Goal: Information Seeking & Learning: Learn about a topic

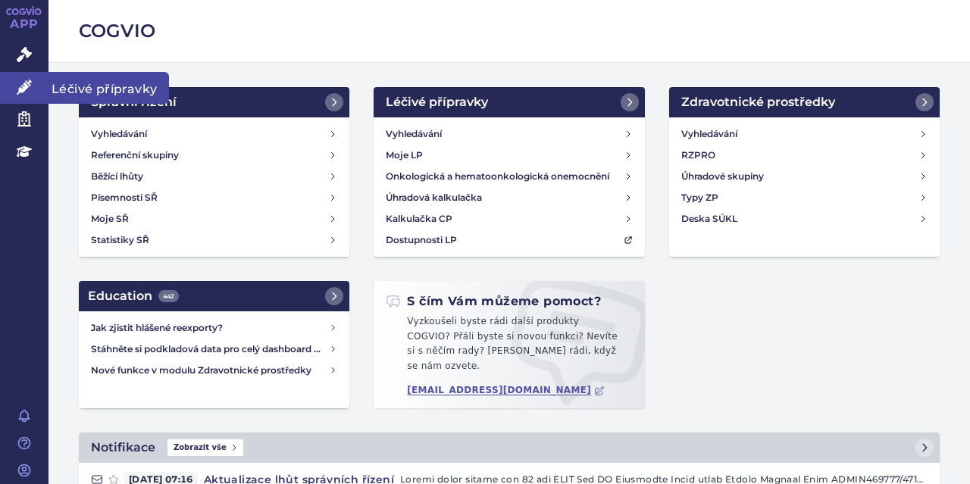
click at [33, 83] on link "Léčivé přípravky" at bounding box center [24, 88] width 48 height 32
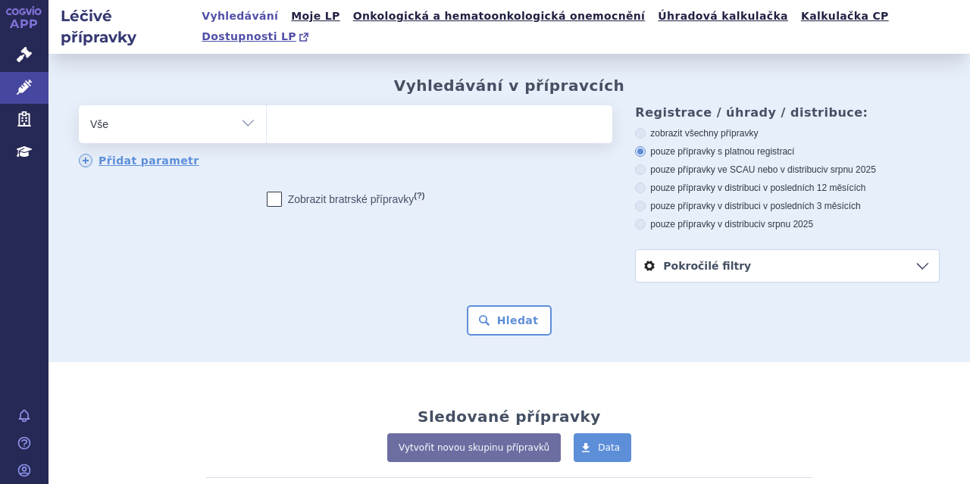
click at [296, 30] on span "Dostupnosti LP" at bounding box center [248, 36] width 95 height 12
click at [458, 110] on ul at bounding box center [438, 121] width 342 height 32
click at [267, 110] on select at bounding box center [266, 124] width 1 height 38
paste input "B01AF01"
type input "B01AF01"
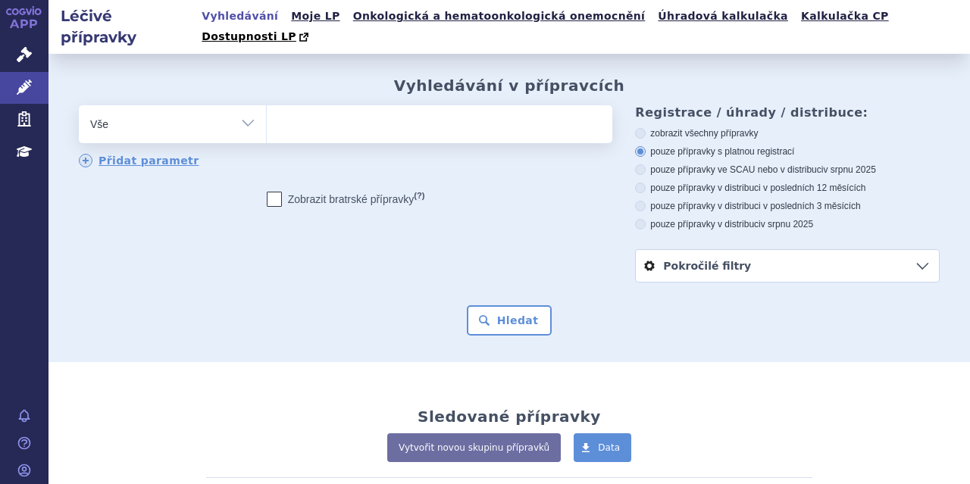
select select "B01AF01"
click at [502, 305] on button "Hledat" at bounding box center [510, 320] width 86 height 30
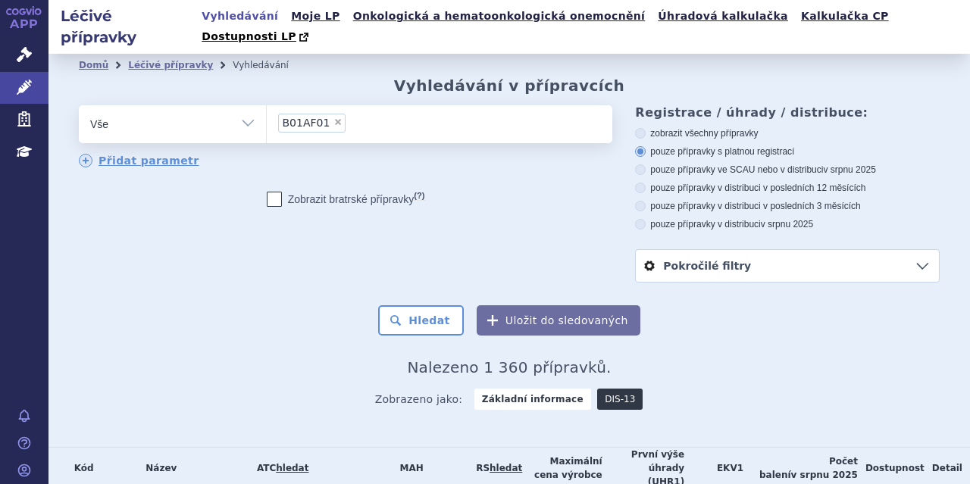
click at [614, 389] on link "DIS-13" at bounding box center [619, 399] width 45 height 21
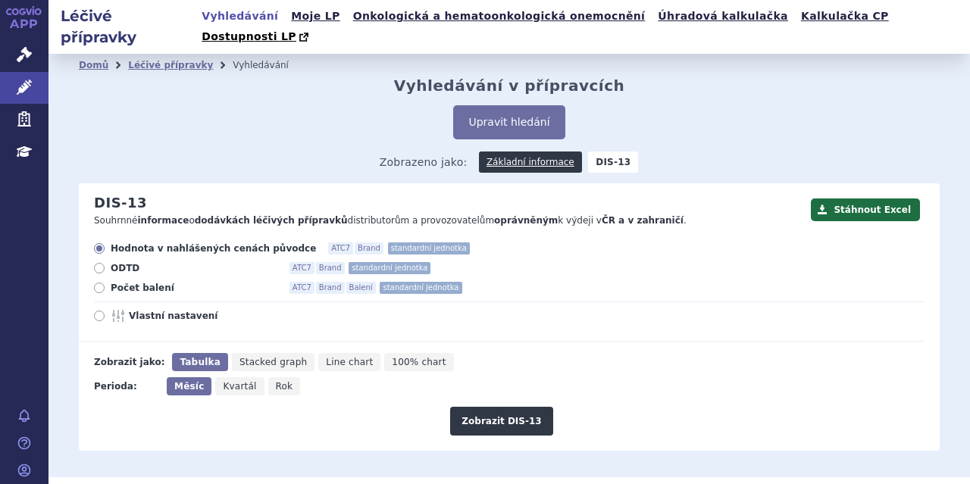
click at [100, 283] on icon at bounding box center [99, 288] width 11 height 11
click at [100, 285] on input "Počet balení ATC7 Brand Balení standardní jednotka" at bounding box center [100, 290] width 10 height 10
radio input "true"
click at [500, 407] on button "Zobrazit DIS-13" at bounding box center [501, 421] width 102 height 29
click at [114, 262] on span "ODTD" at bounding box center [194, 268] width 167 height 12
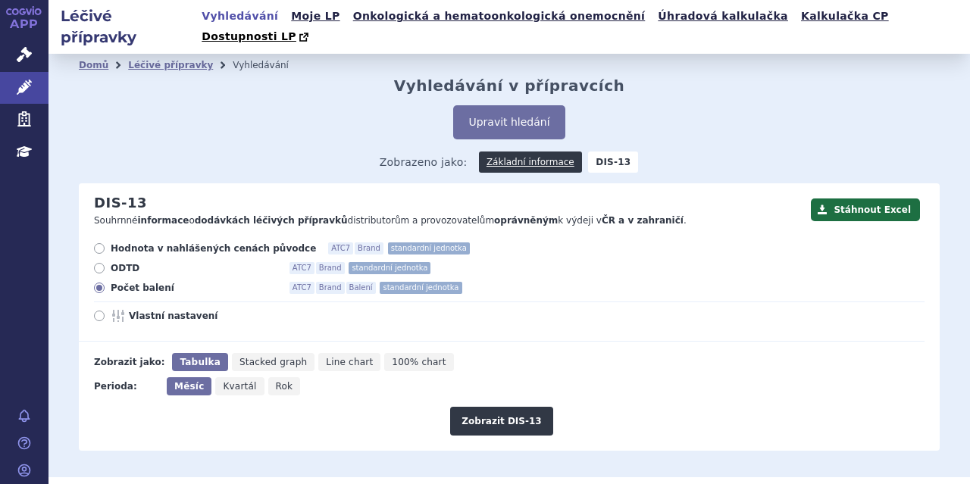
click at [105, 265] on input "ODTD ATC7 Brand standardní jednotka" at bounding box center [100, 270] width 10 height 10
radio input "true"
click at [499, 407] on button "Zobrazit DIS-13" at bounding box center [501, 421] width 102 height 29
click at [184, 60] on link "Léčivé přípravky" at bounding box center [170, 65] width 85 height 11
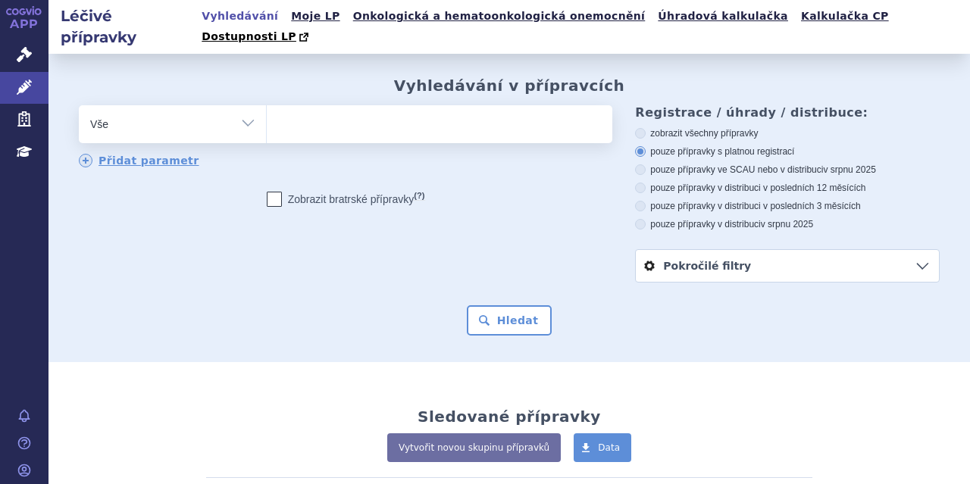
click at [286, 105] on ul at bounding box center [438, 121] width 342 height 32
click at [267, 105] on select at bounding box center [266, 124] width 1 height 38
paste input "B01AE07"
type input "B01AE07"
select select "B01AE07"
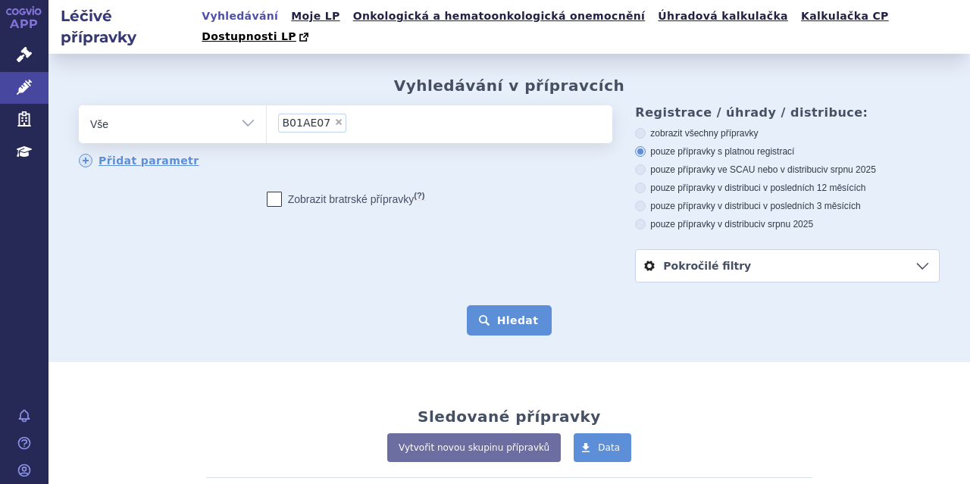
click at [486, 305] on button "Hledat" at bounding box center [510, 320] width 86 height 30
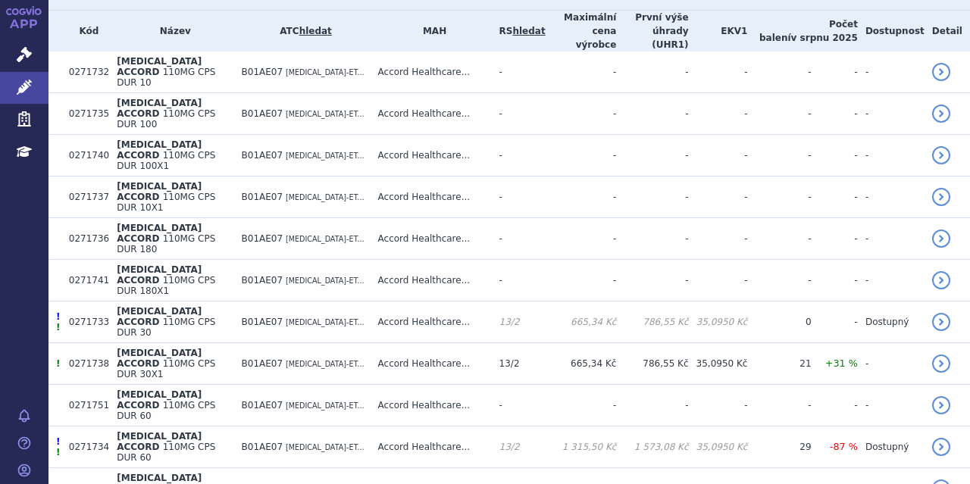
scroll to position [307, 0]
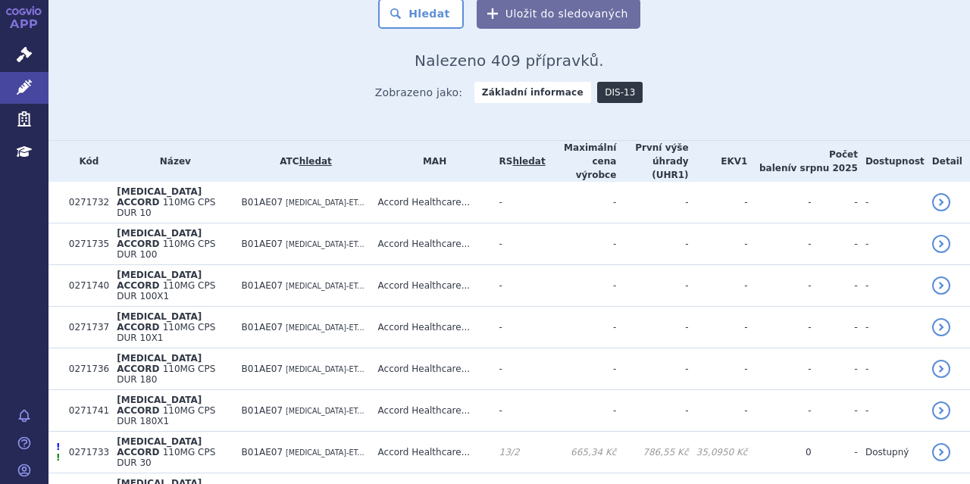
click at [608, 82] on link "DIS-13" at bounding box center [619, 92] width 45 height 21
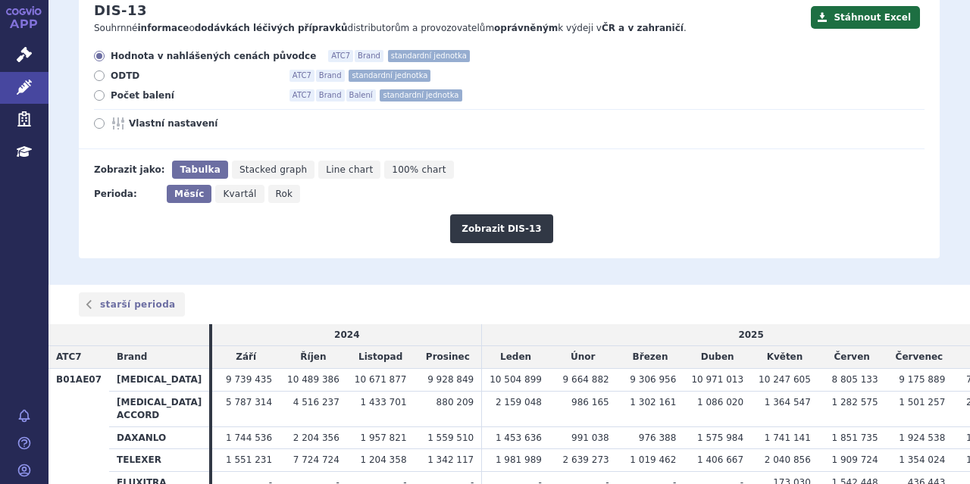
scroll to position [196, 0]
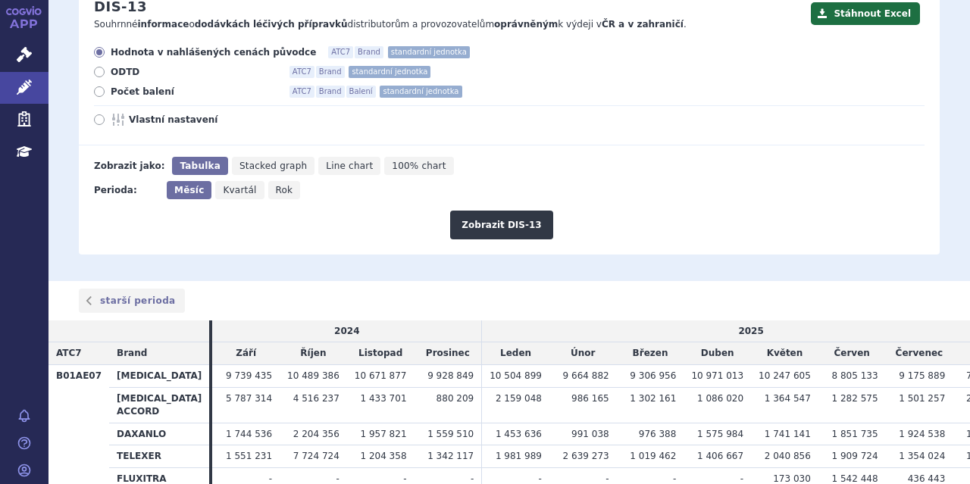
click at [105, 66] on label "ODTD ATC7 Brand standardní jednotka" at bounding box center [509, 72] width 830 height 12
click at [105, 69] on input "ODTD ATC7 Brand standardní jednotka" at bounding box center [100, 74] width 10 height 10
radio input "true"
click at [490, 211] on button "Zobrazit DIS-13" at bounding box center [501, 225] width 102 height 29
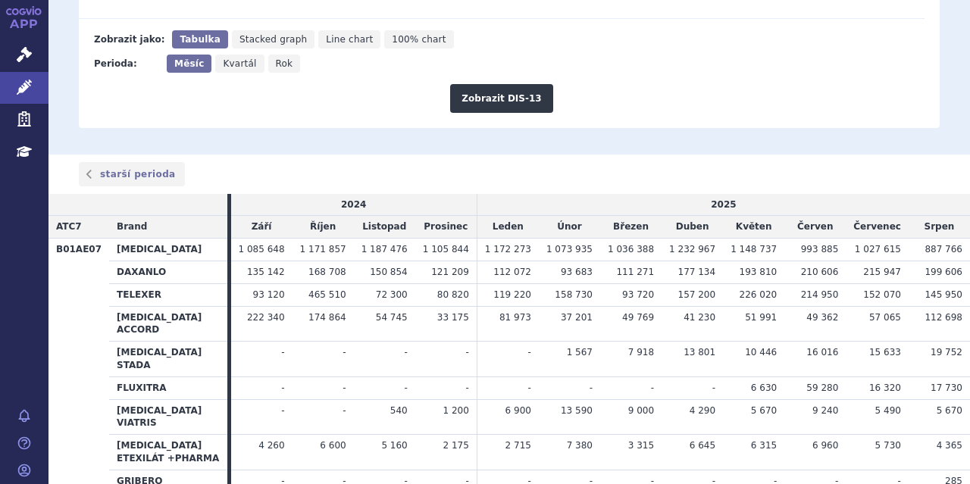
scroll to position [326, 0]
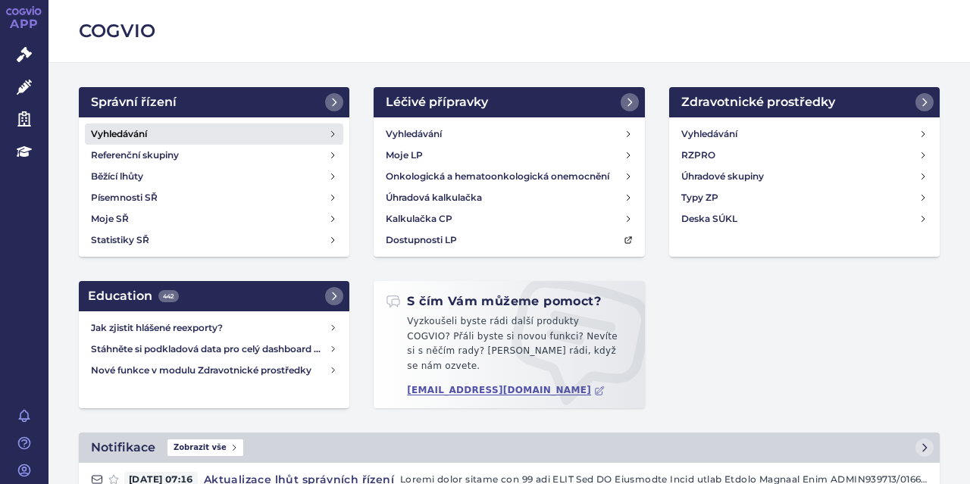
click at [127, 135] on h4 "Vyhledávání" at bounding box center [119, 134] width 56 height 15
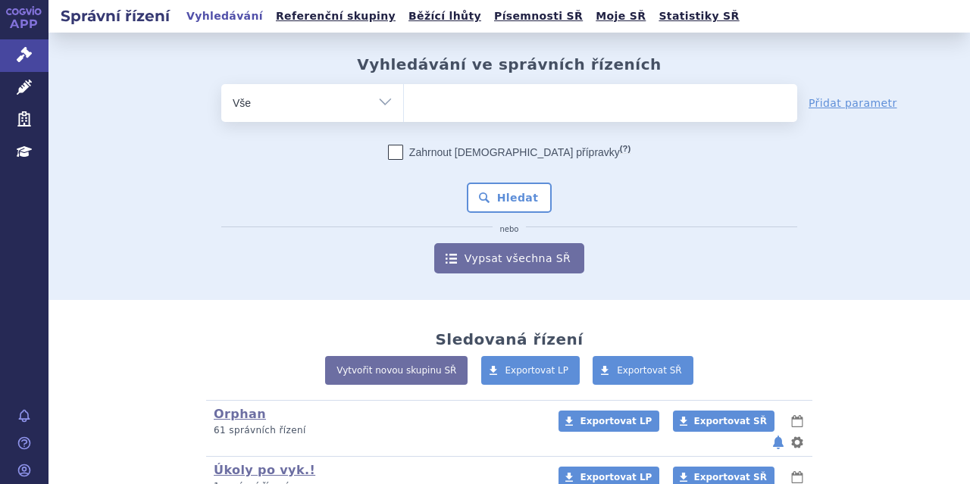
click at [455, 98] on ul at bounding box center [600, 100] width 393 height 32
click at [404, 98] on select at bounding box center [403, 102] width 1 height 38
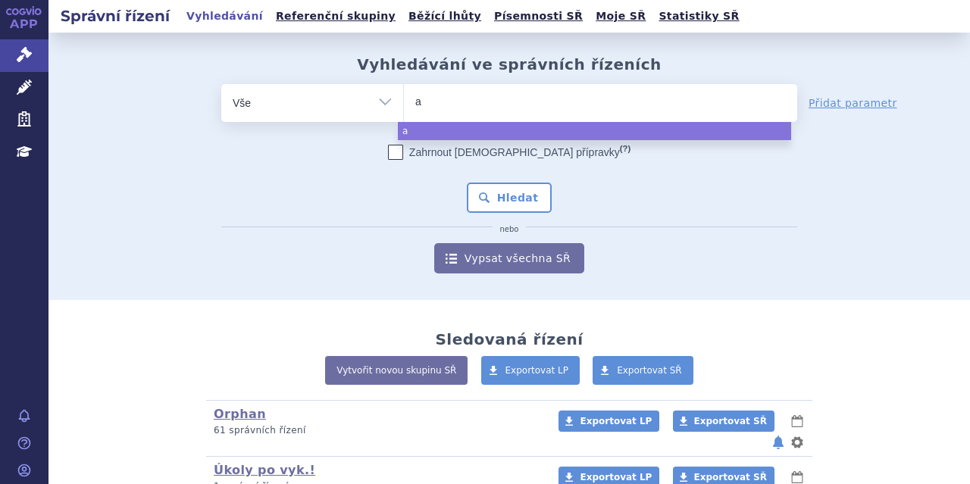
type input "ad"
select select "ad"
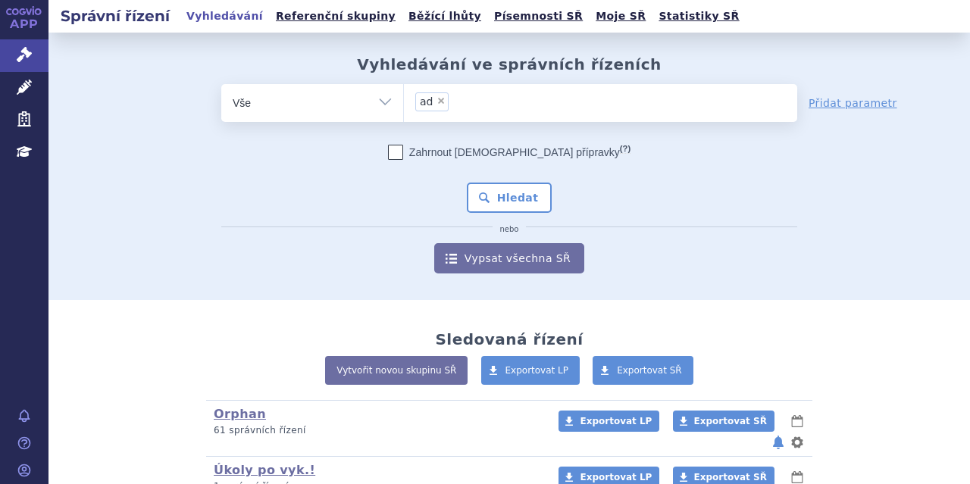
click at [382, 95] on select "Vše Spisová značka Typ SŘ Přípravek/SUKL kód Účastník/Držitel" at bounding box center [312, 101] width 182 height 34
select select "filter-atc-group"
click at [221, 84] on select "Vše Spisová značka Typ SŘ Přípravek/SUKL kód Účastník/Držitel" at bounding box center [312, 101] width 182 height 34
click at [456, 99] on ul at bounding box center [600, 100] width 393 height 32
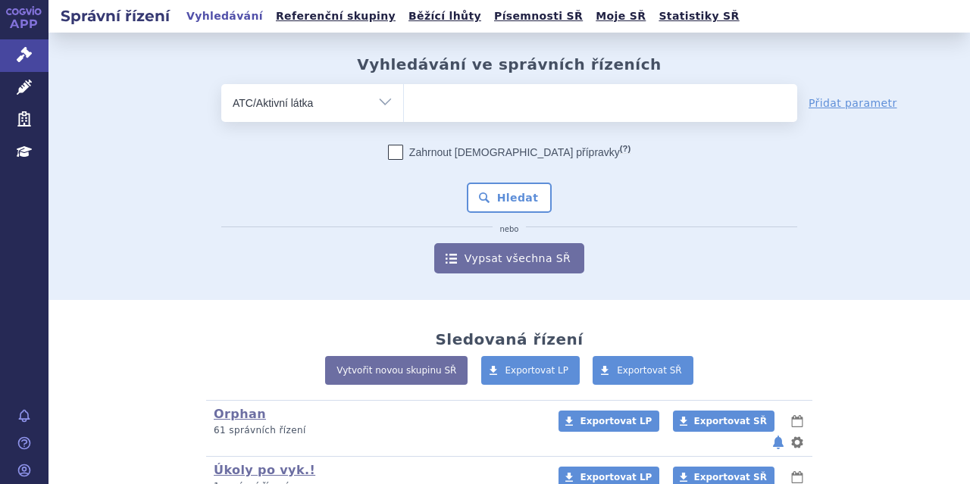
click at [404, 99] on select at bounding box center [403, 102] width 1 height 38
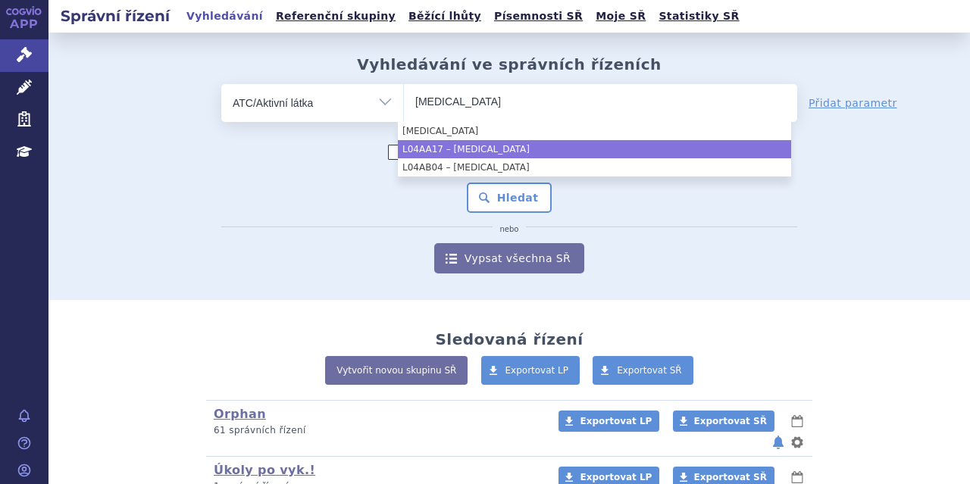
type input "adalimumab"
select select "L04AA17"
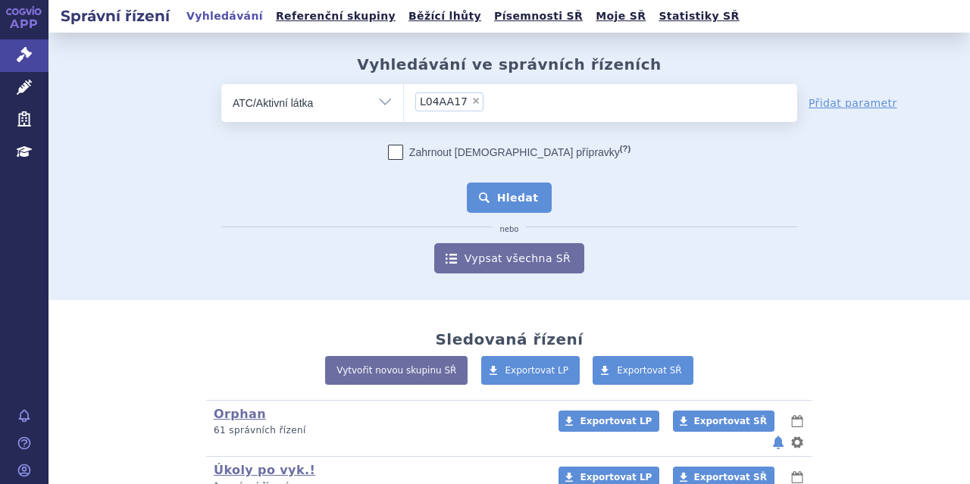
click at [507, 189] on button "Hledat" at bounding box center [510, 198] width 86 height 30
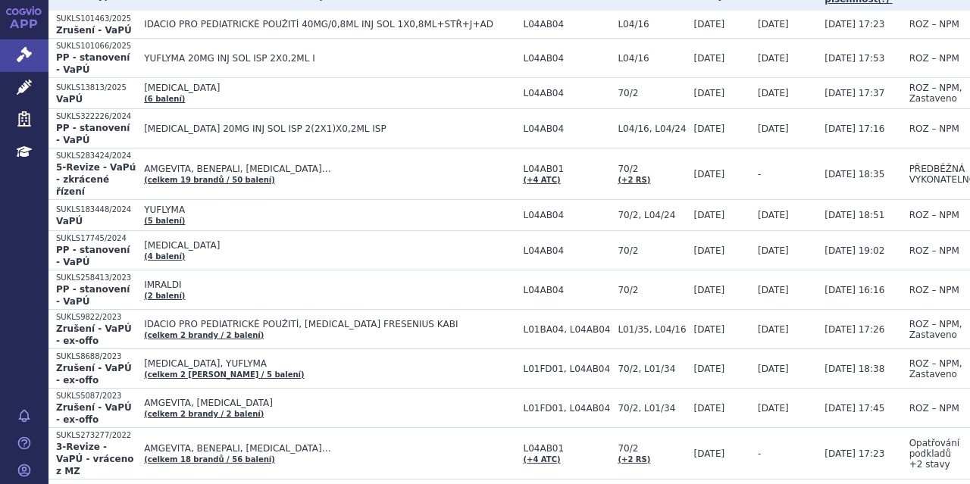
scroll to position [267, 0]
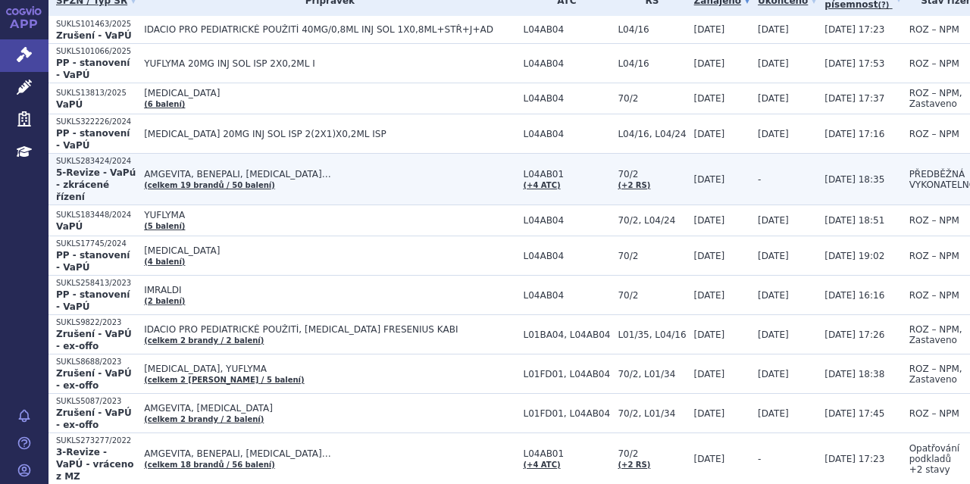
click at [421, 170] on span "AMGEVITA, BENEPALI, [MEDICAL_DATA]…" at bounding box center [329, 174] width 371 height 11
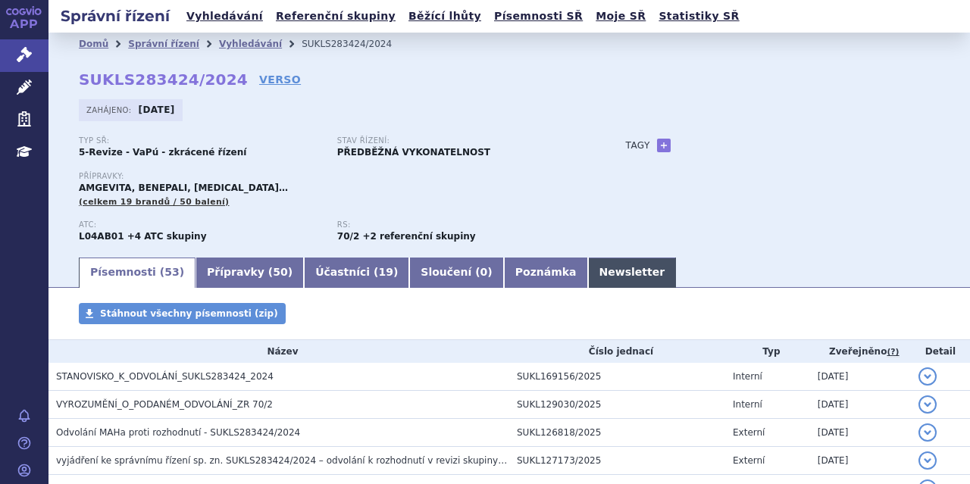
click at [588, 263] on link "Newsletter" at bounding box center [632, 273] width 89 height 30
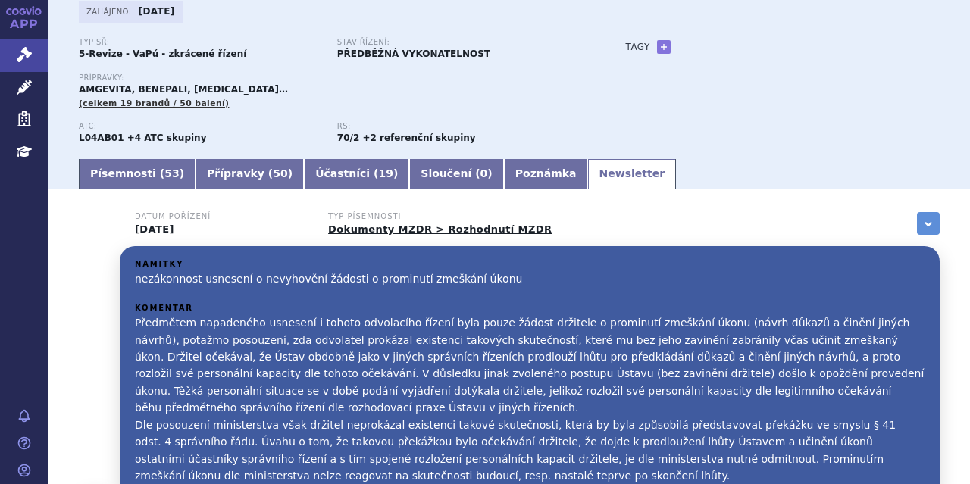
scroll to position [84, 0]
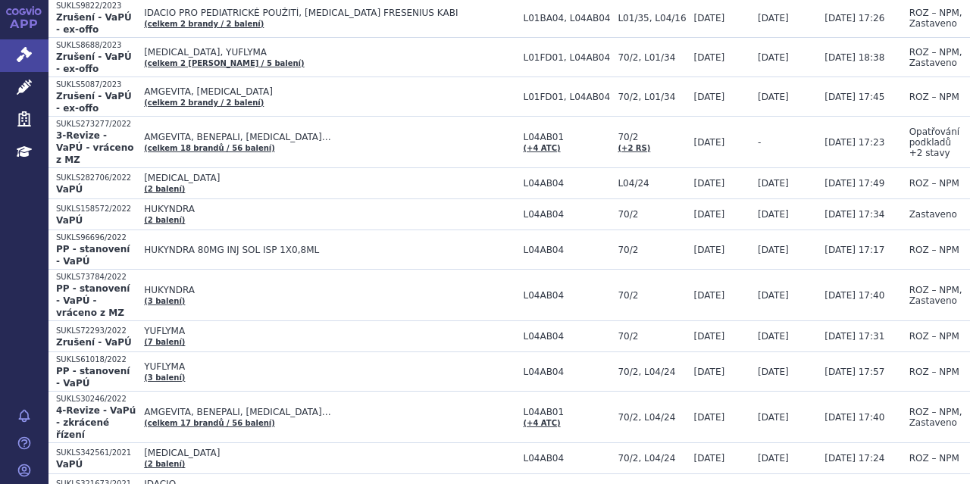
scroll to position [596, 0]
